Goal: Task Accomplishment & Management: Manage account settings

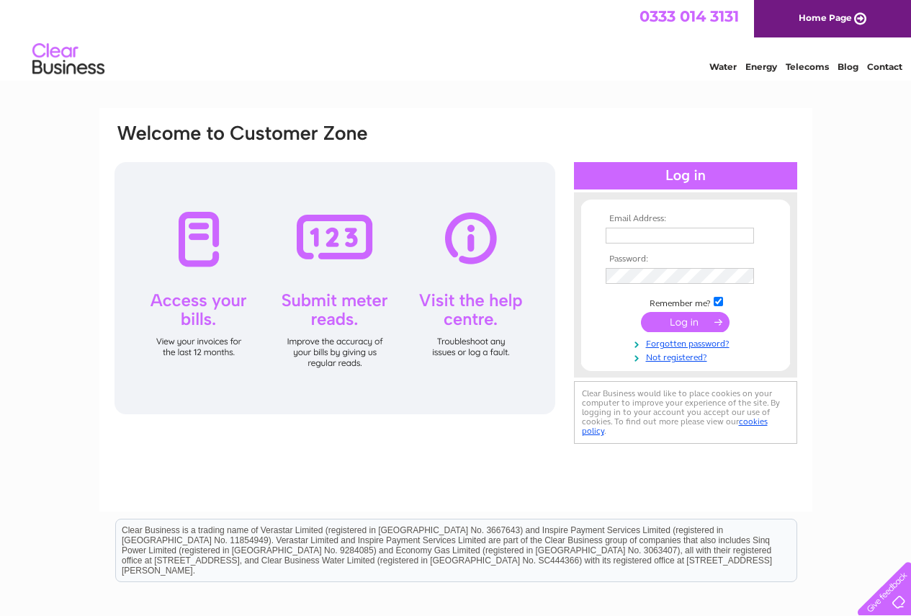
type input "[EMAIL_ADDRESS][DOMAIN_NAME]"
click at [689, 324] on input "submit" at bounding box center [685, 322] width 89 height 20
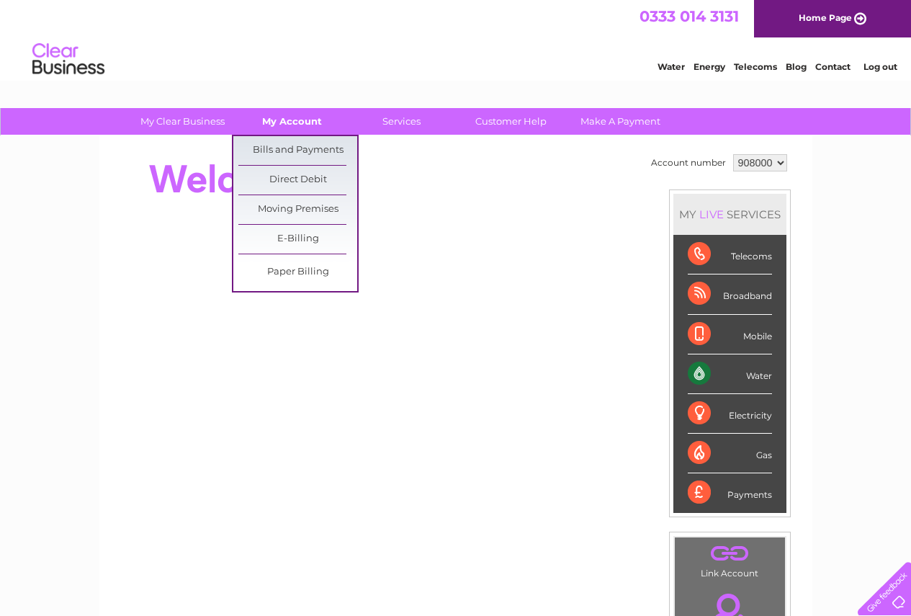
click at [313, 121] on link "My Account" at bounding box center [292, 121] width 119 height 27
click at [296, 155] on link "Bills and Payments" at bounding box center [297, 150] width 119 height 29
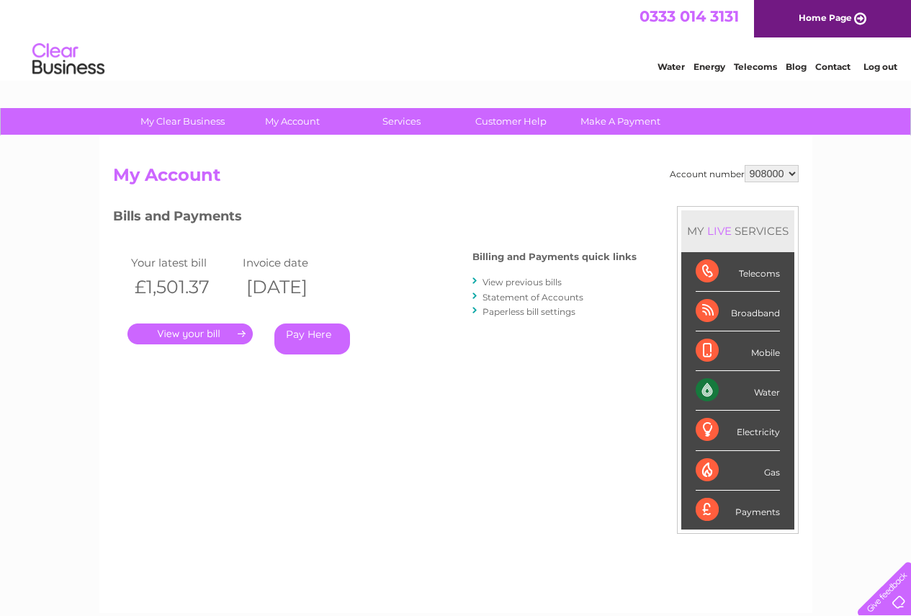
click at [209, 332] on link "." at bounding box center [189, 333] width 125 height 21
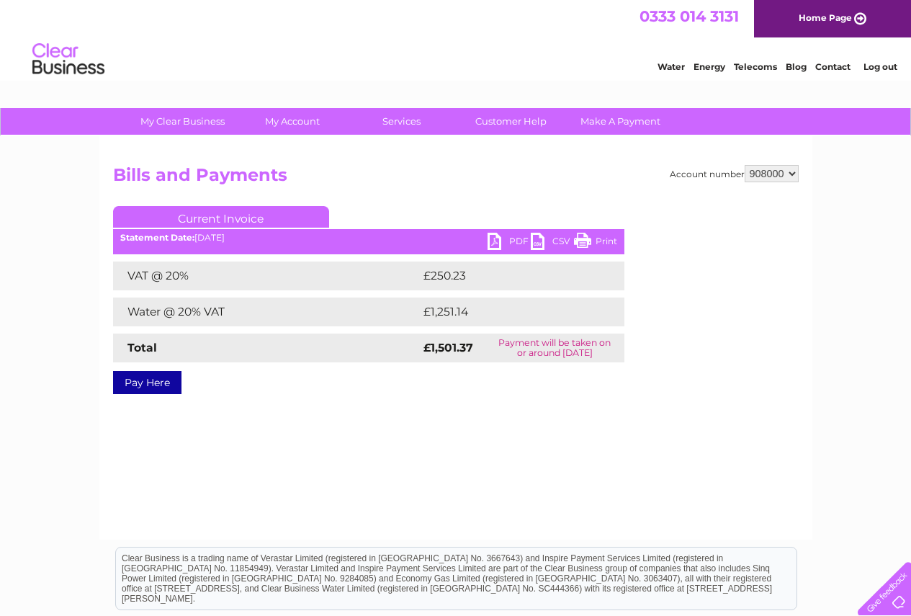
click at [497, 238] on link "PDF" at bounding box center [508, 243] width 43 height 21
